Goal: Information Seeking & Learning: Understand process/instructions

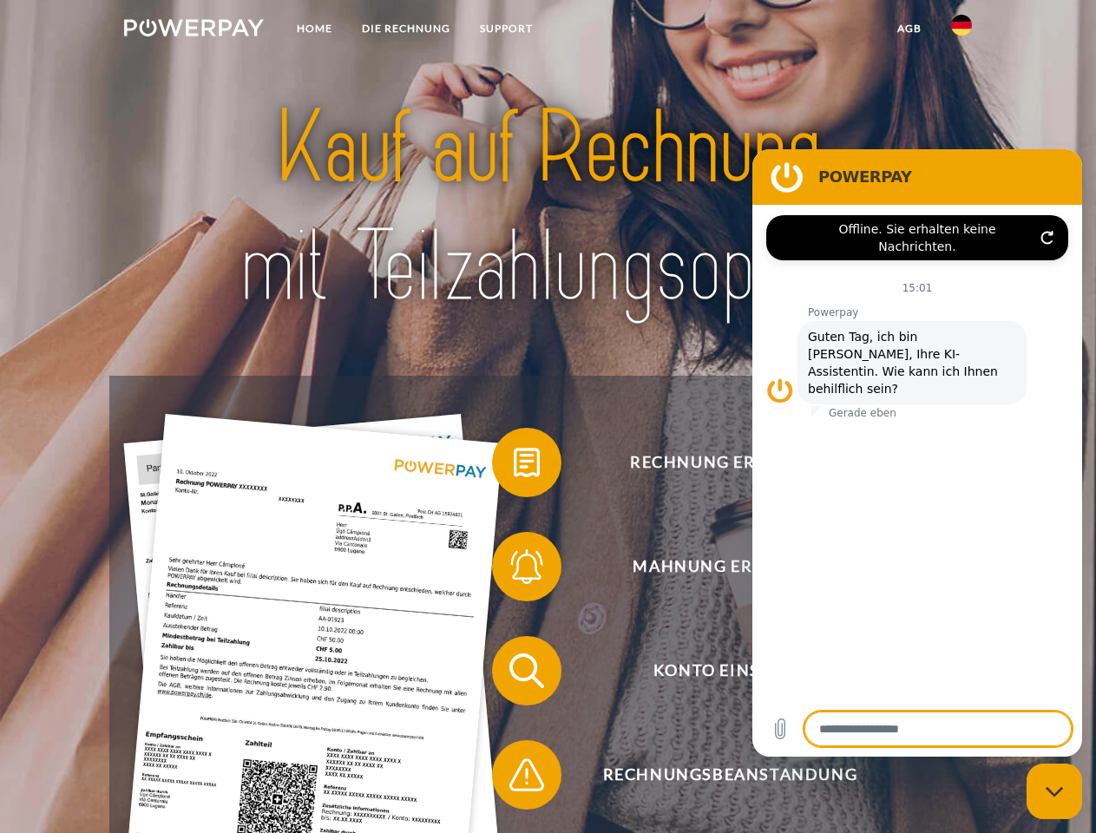
click at [193, 30] on img at bounding box center [194, 27] width 140 height 17
click at [961, 30] on img at bounding box center [961, 25] width 21 height 21
click at [908, 29] on link "agb" at bounding box center [909, 28] width 54 height 31
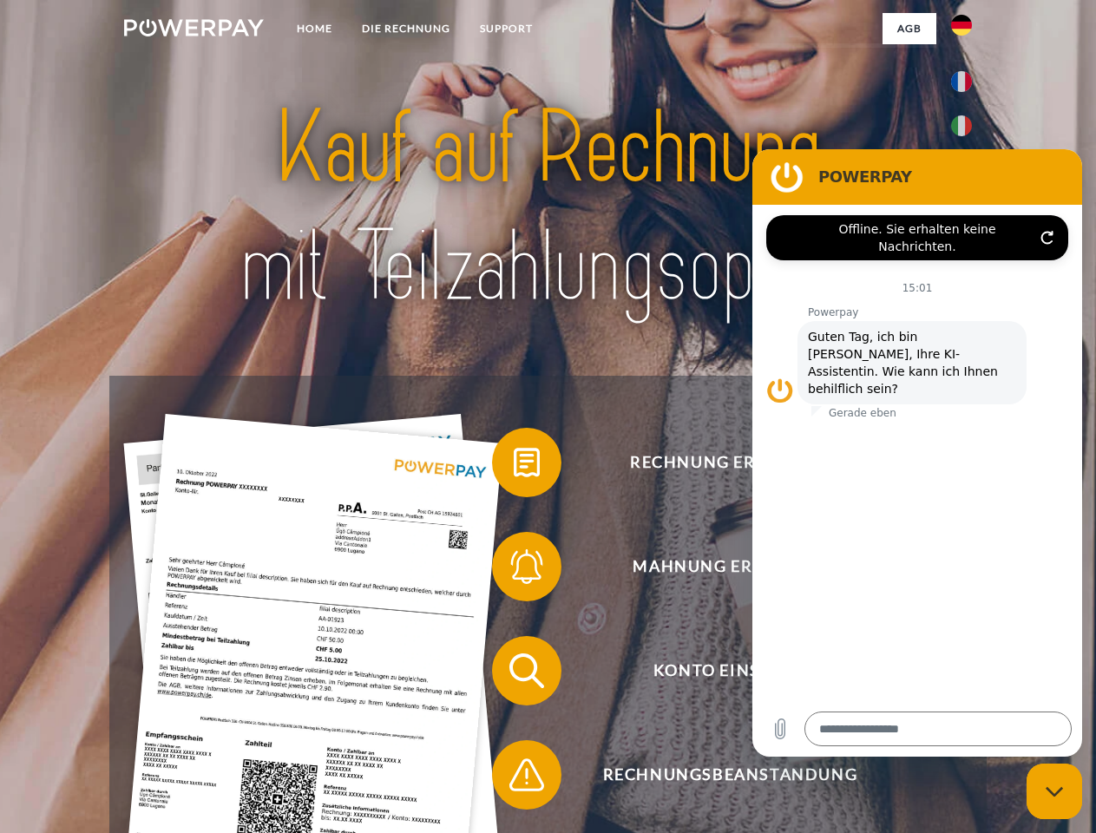
click at [514, 466] on span at bounding box center [500, 462] width 87 height 87
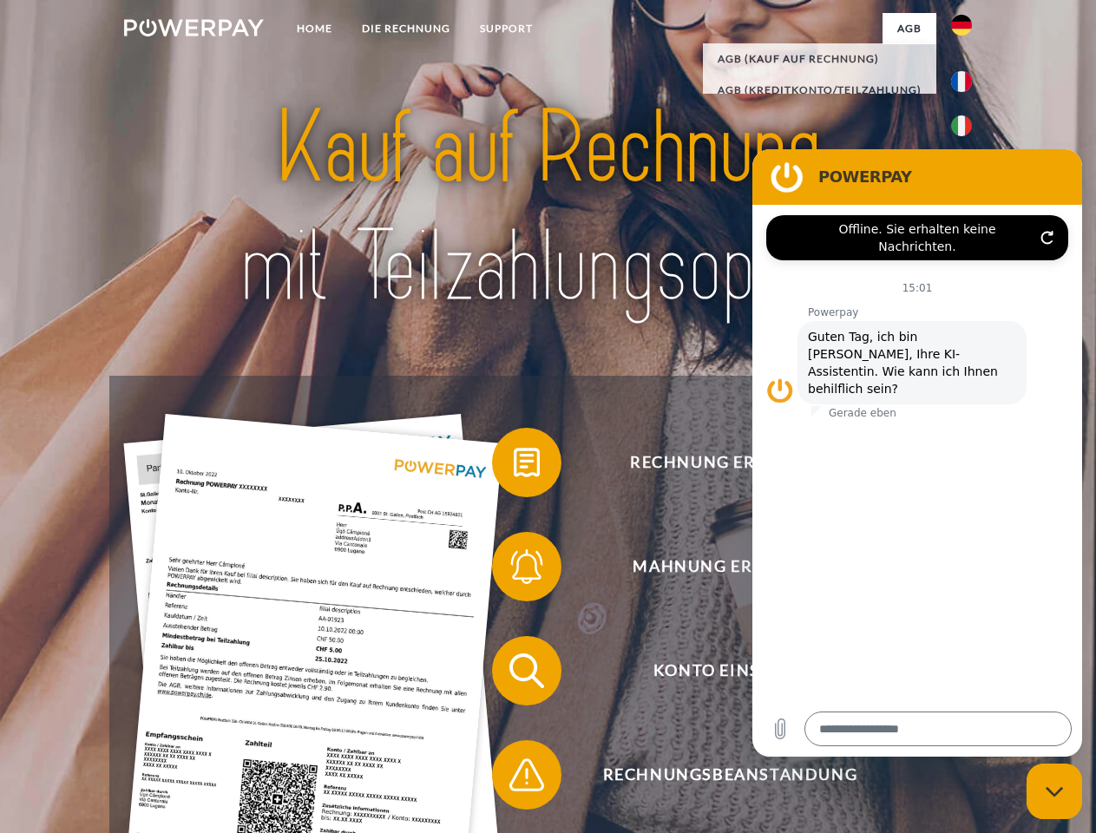
click at [514, 570] on span at bounding box center [500, 566] width 87 height 87
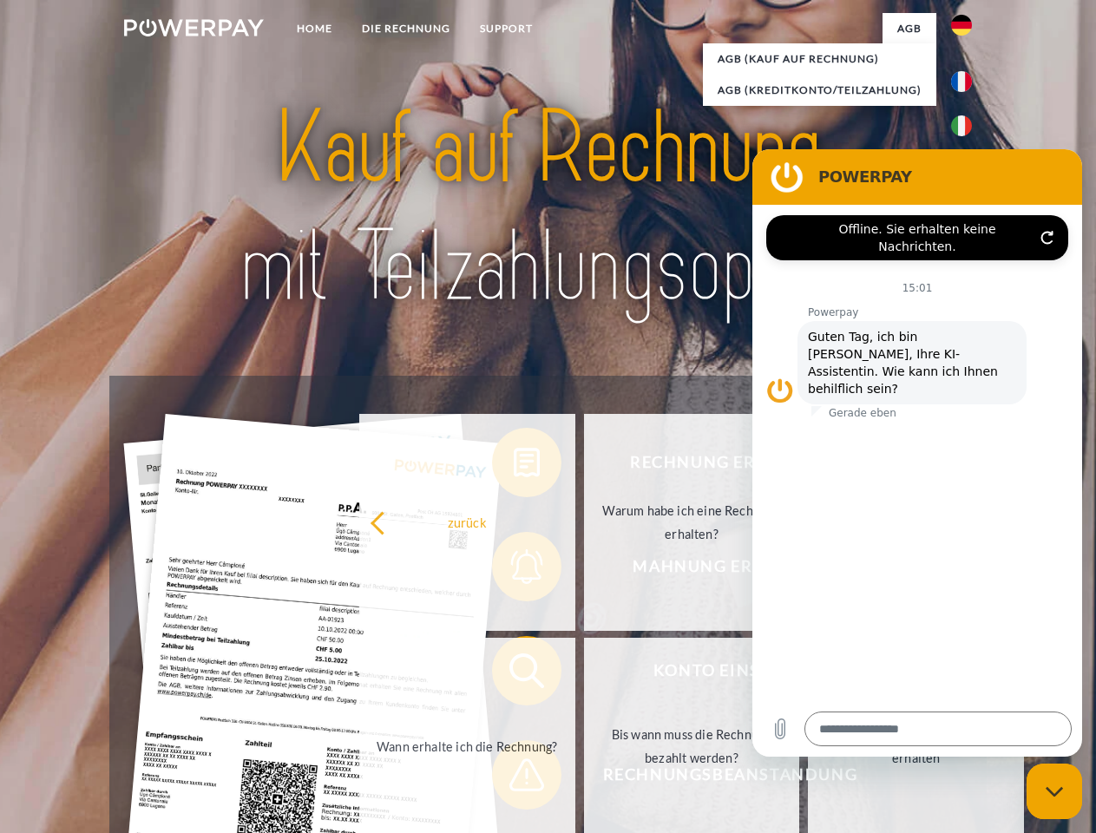
click at [584, 674] on link "Bis wann muss die Rechnung bezahlt werden?" at bounding box center [692, 746] width 216 height 217
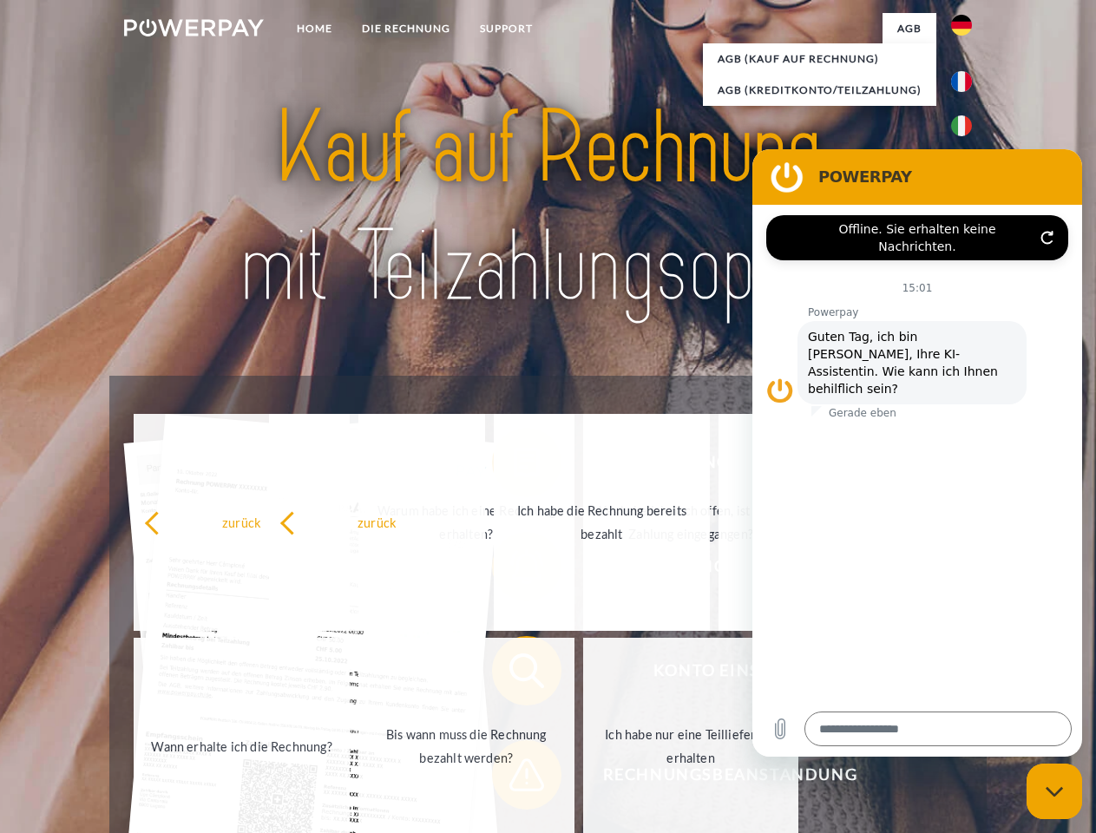
click at [514, 778] on span at bounding box center [500, 774] width 87 height 87
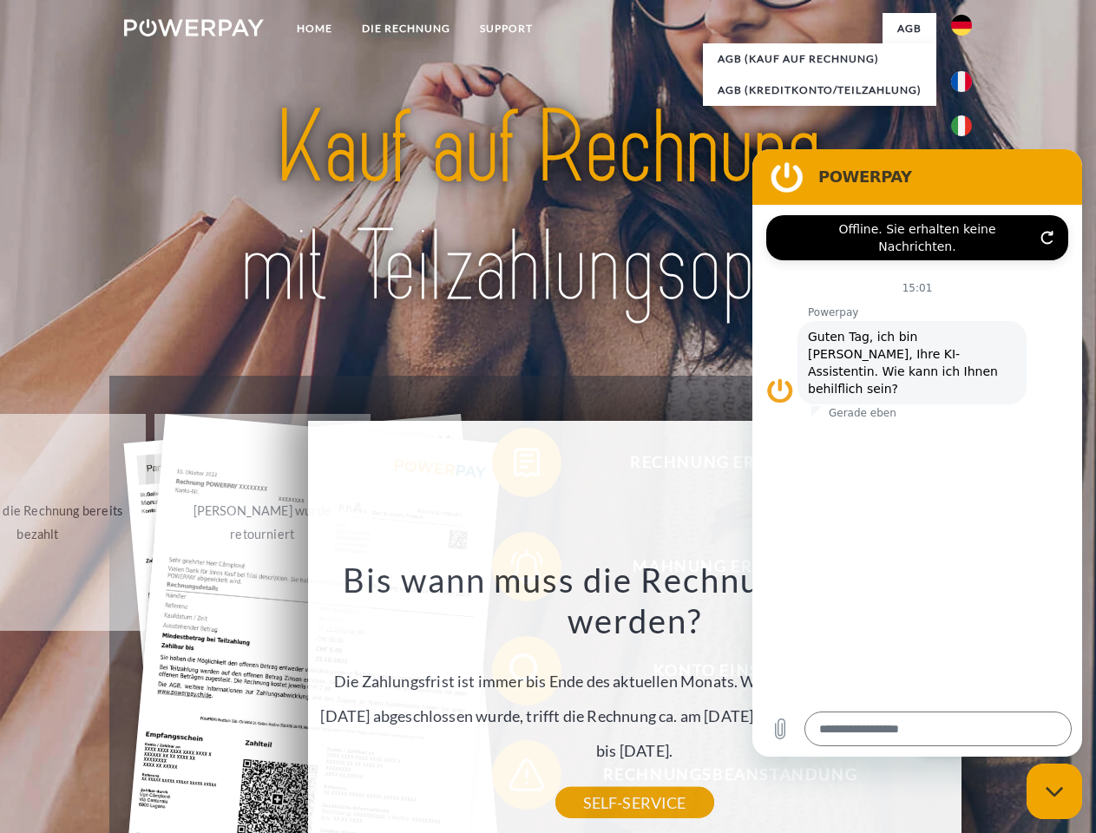
click at [1054, 791] on icon "Messaging-Fenster schließen" at bounding box center [1054, 791] width 18 height 11
type textarea "*"
